Goal: Task Accomplishment & Management: Use online tool/utility

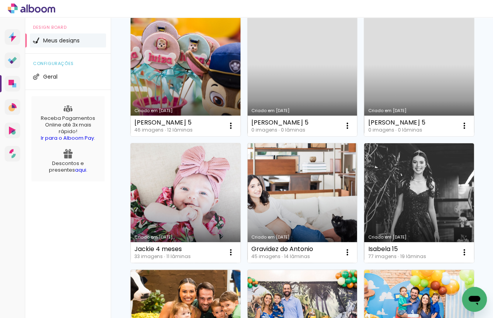
scroll to position [88, 0]
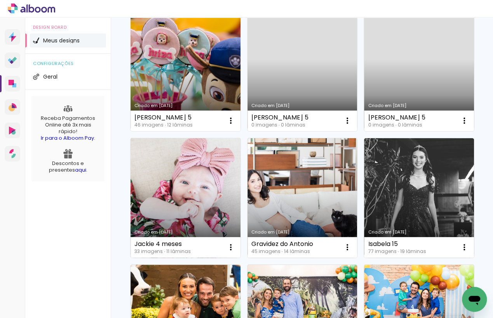
click at [182, 162] on link "Criado em [DATE]" at bounding box center [186, 197] width 110 height 119
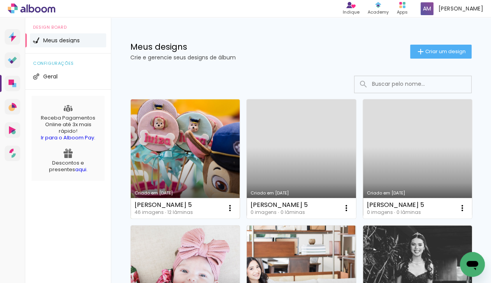
click at [199, 147] on link "Criado em [DATE]" at bounding box center [185, 159] width 109 height 119
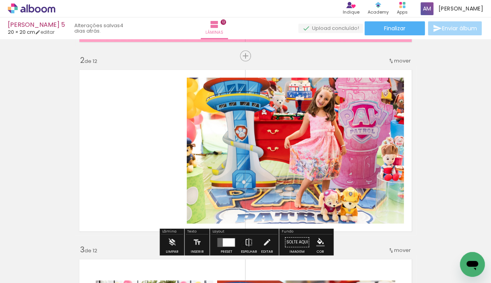
scroll to position [212, 0]
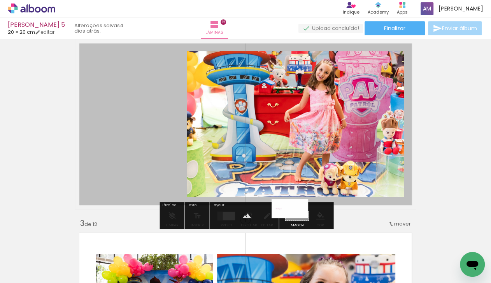
drag, startPoint x: 456, startPoint y: 255, endPoint x: 295, endPoint y: 224, distance: 163.6
click at [295, 224] on quentale-workspace at bounding box center [245, 141] width 491 height 283
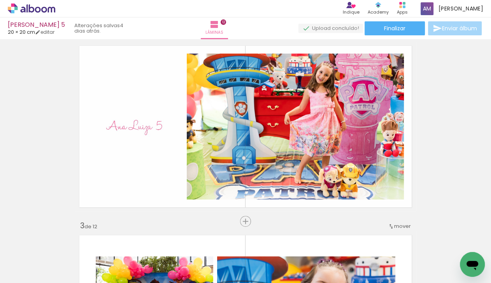
scroll to position [215, 0]
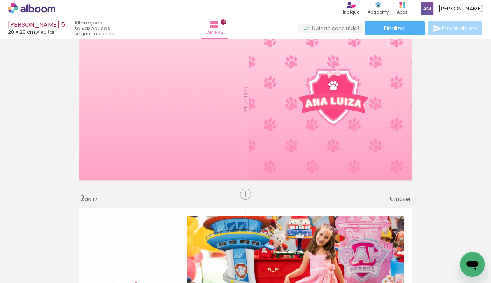
scroll to position [43, 0]
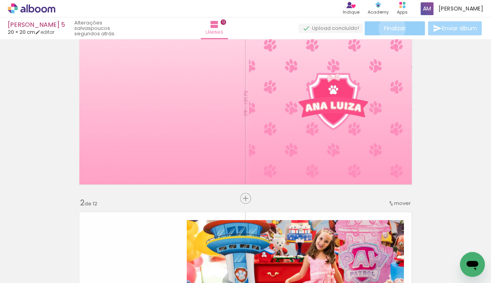
click at [389, 28] on span "Finalizar" at bounding box center [394, 28] width 21 height 5
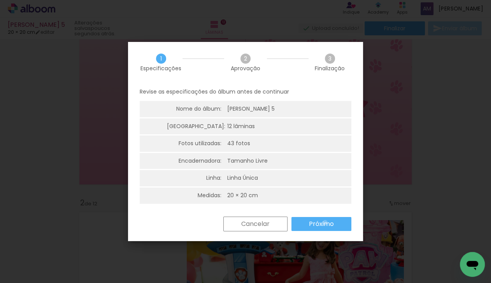
click at [0, 0] on slot "Próximo" at bounding box center [0, 0] width 0 height 0
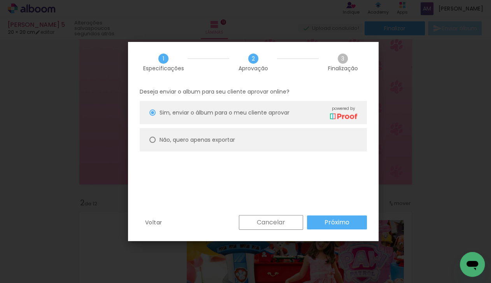
click at [0, 0] on slot "Próximo" at bounding box center [0, 0] width 0 height 0
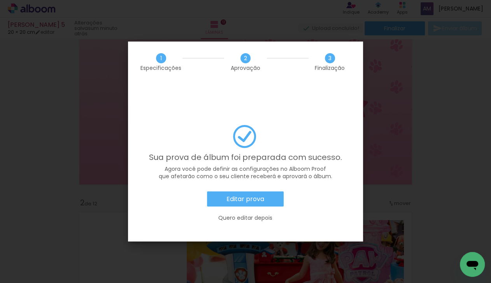
click at [0, 0] on slot "Editar prova" at bounding box center [0, 0] width 0 height 0
